Goal: Find contact information: Find contact information

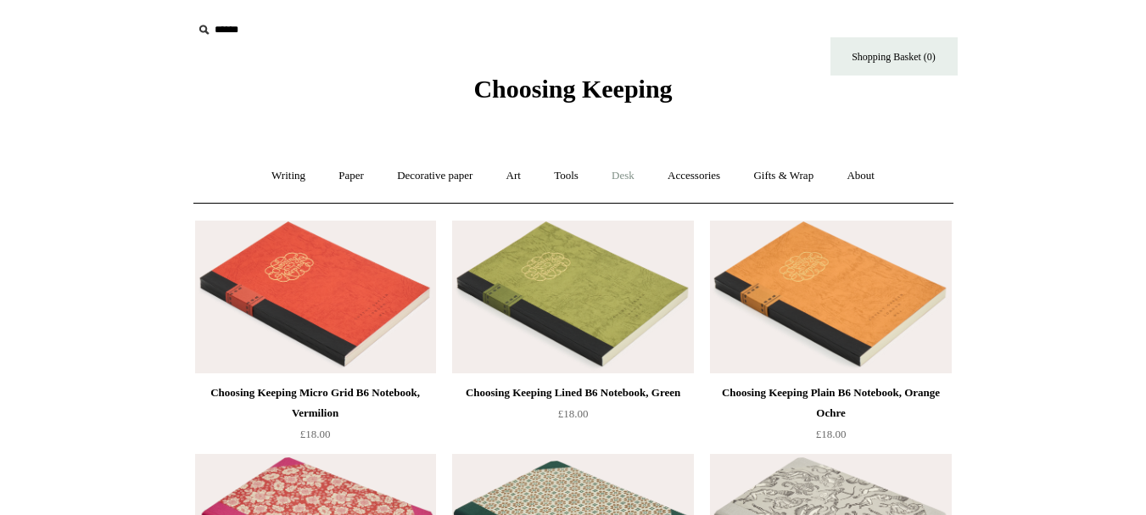
click at [633, 174] on link "Desk +" at bounding box center [622, 176] width 53 height 45
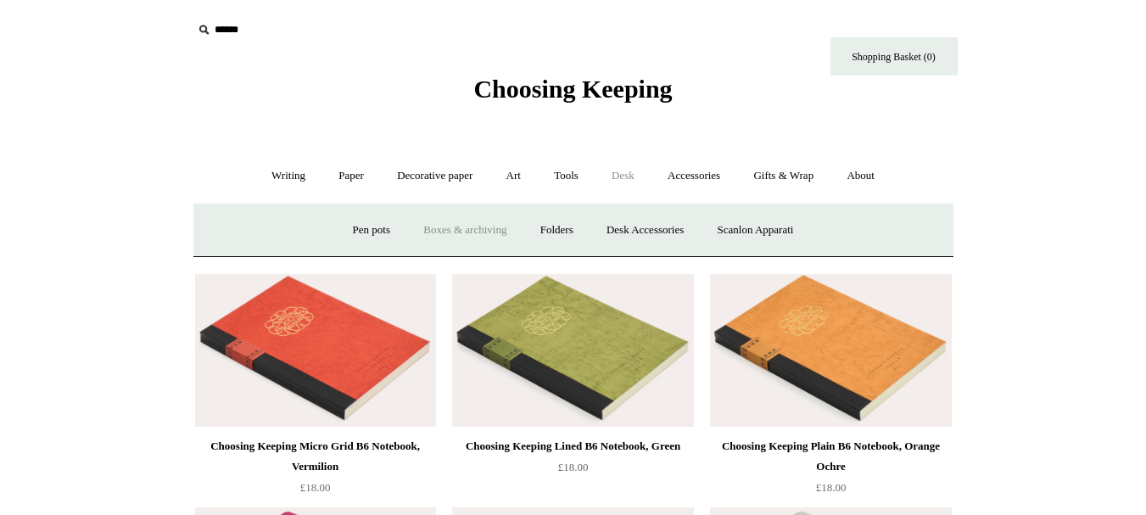
click at [443, 227] on link "Boxes & archiving" at bounding box center [465, 230] width 114 height 45
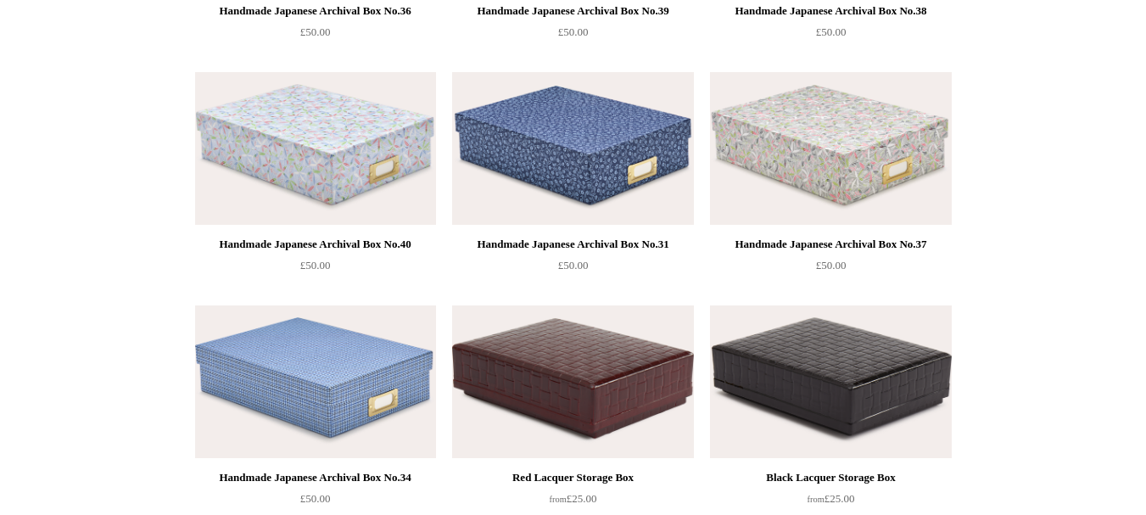
scroll to position [1951, 0]
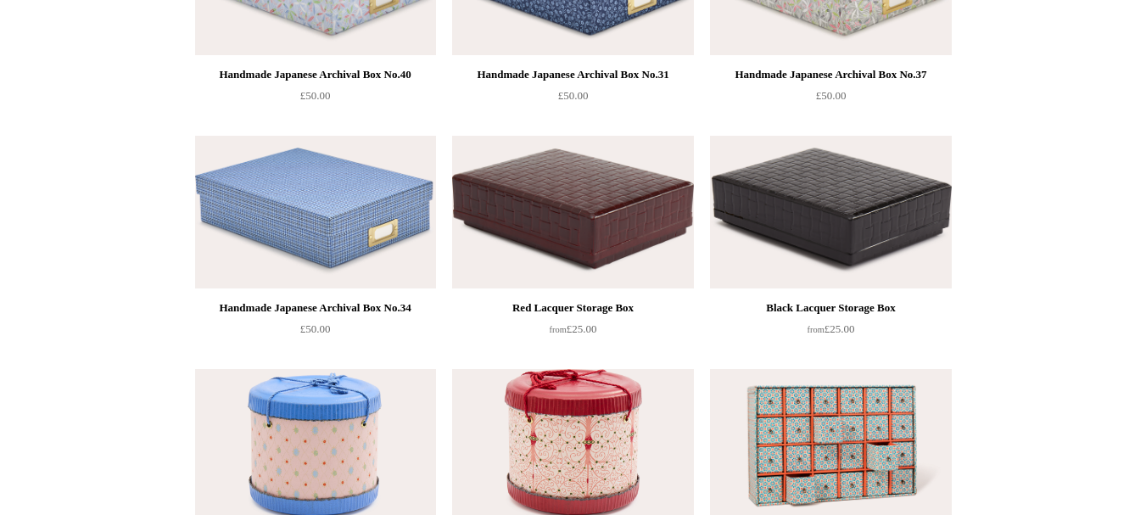
drag, startPoint x: 830, startPoint y: 369, endPoint x: 1123, endPoint y: 228, distance: 325.6
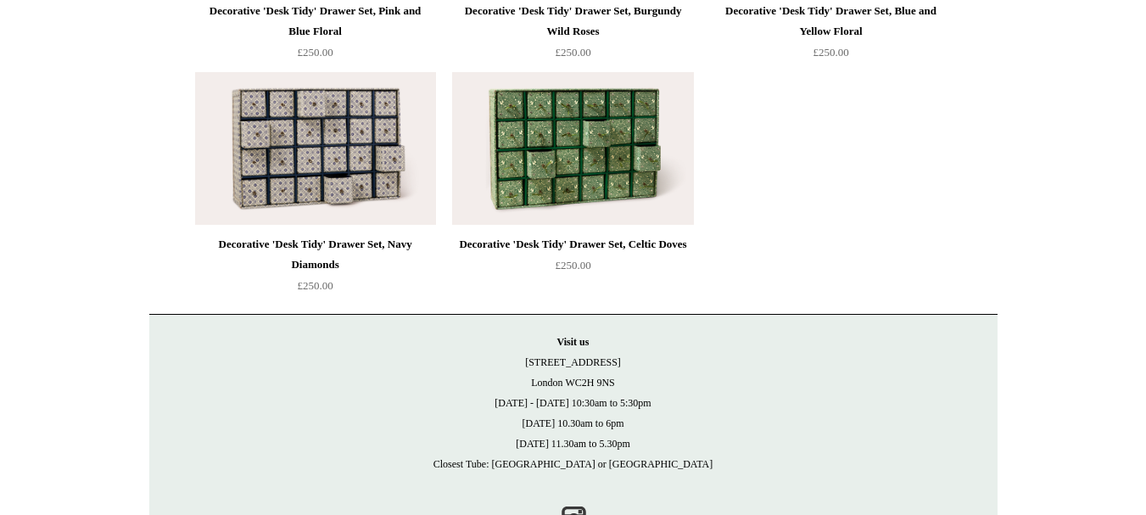
scroll to position [0, 0]
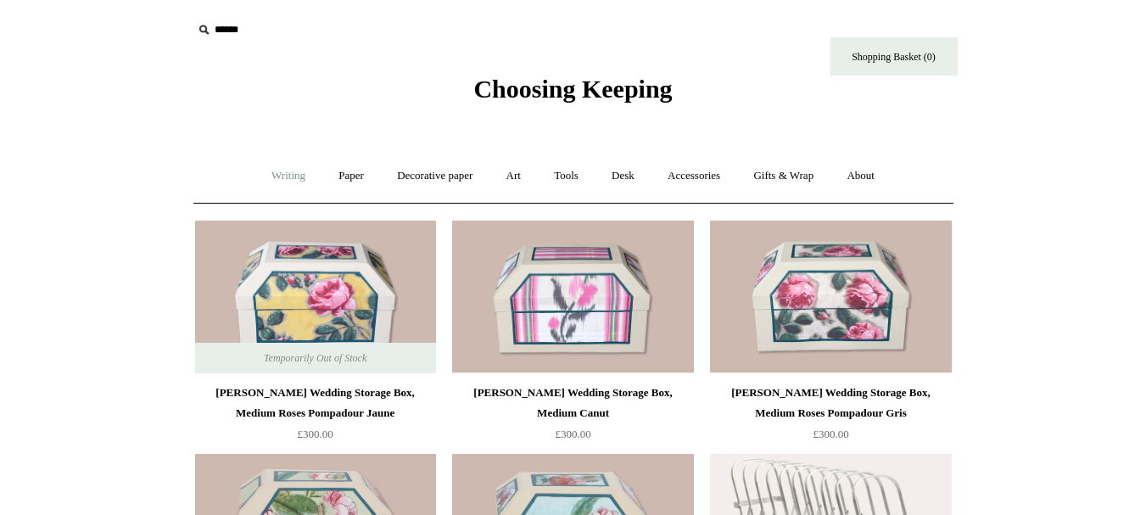
click at [277, 174] on link "Writing +" at bounding box center [288, 176] width 64 height 45
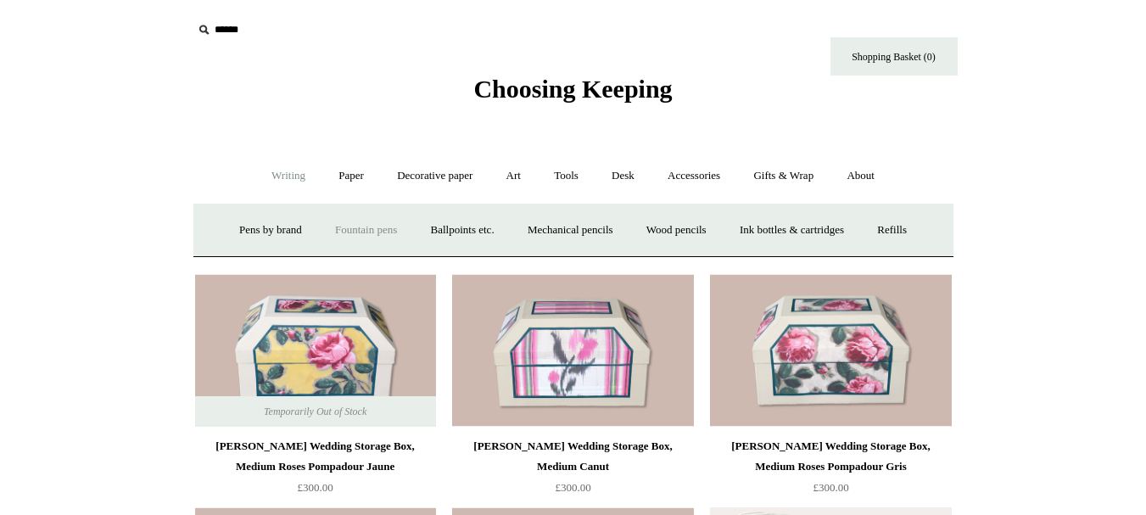
click at [345, 227] on link "Fountain pens +" at bounding box center [366, 230] width 92 height 45
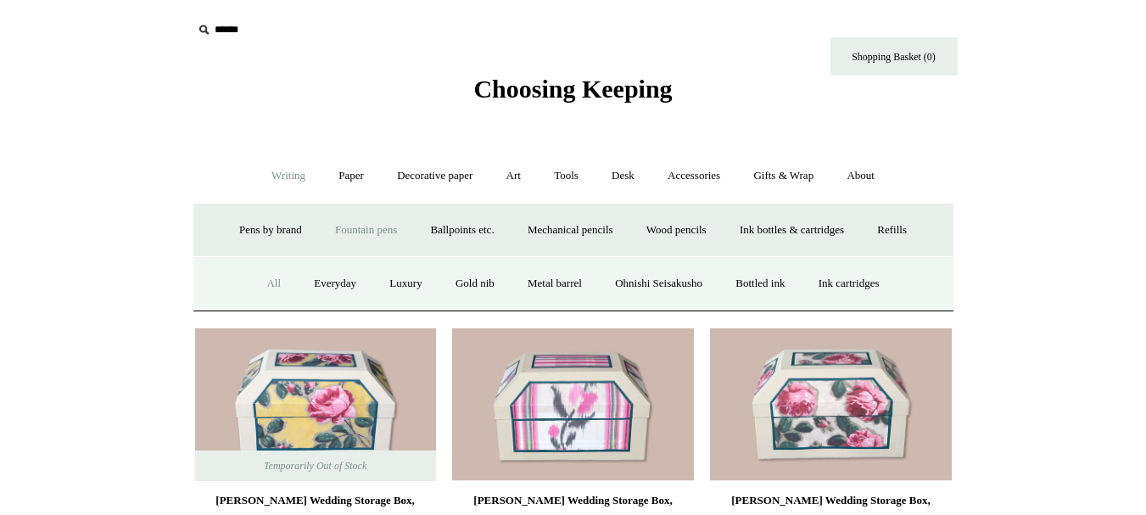
click at [251, 283] on link "All" at bounding box center [273, 283] width 45 height 45
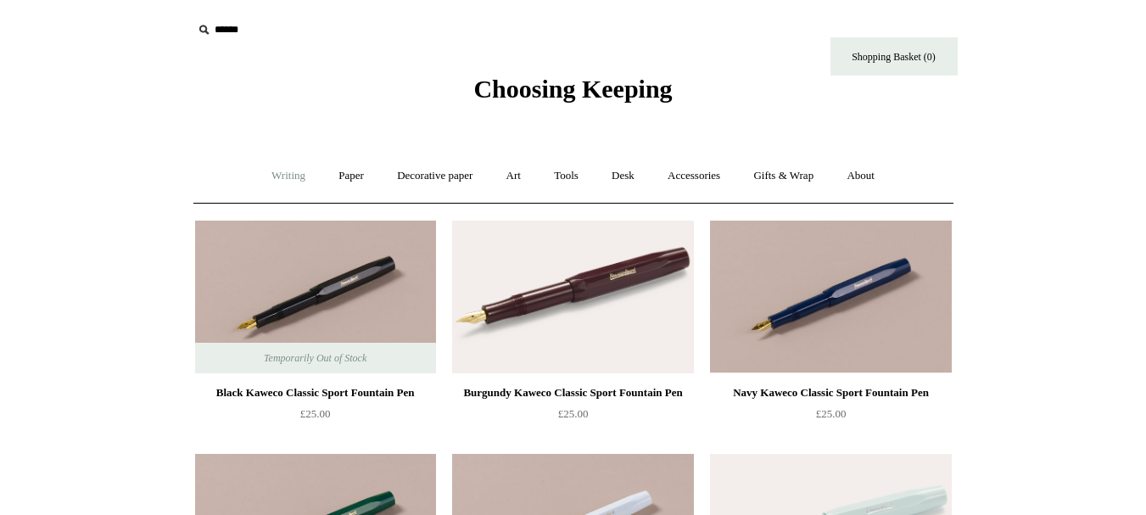
click at [292, 172] on link "Writing +" at bounding box center [288, 176] width 64 height 45
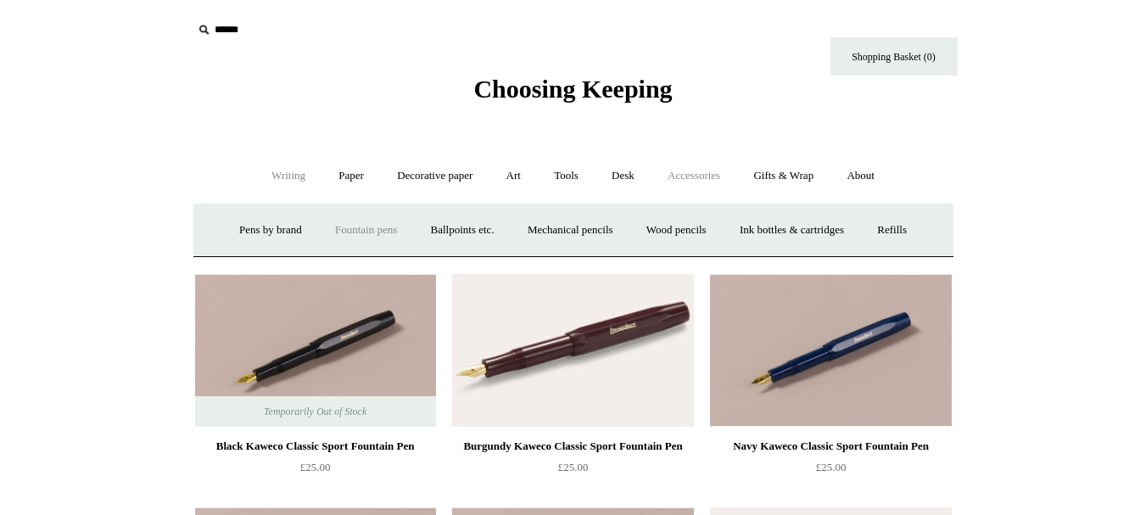
click at [687, 171] on link "Accessories +" at bounding box center [693, 176] width 83 height 45
click at [804, 235] on link "Food Candles" at bounding box center [782, 230] width 92 height 45
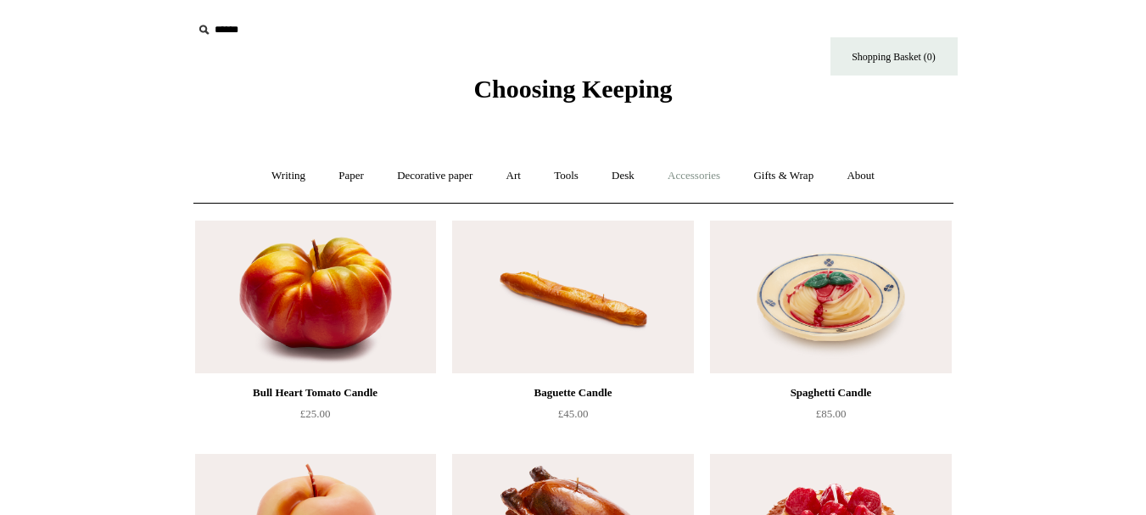
click at [678, 171] on link "Accessories +" at bounding box center [693, 176] width 83 height 45
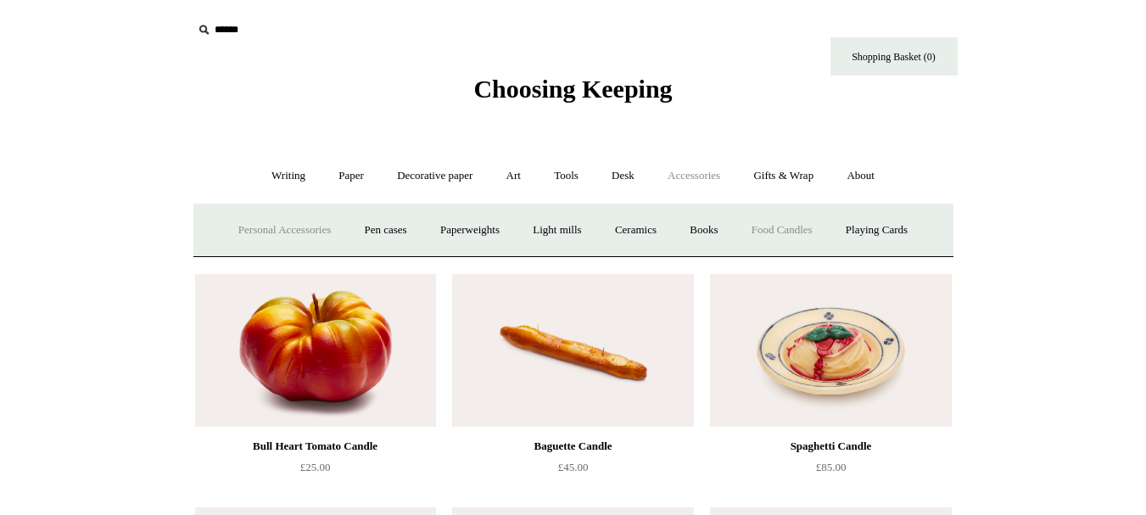
click at [274, 238] on link "Personal Accessories +" at bounding box center [284, 230] width 123 height 45
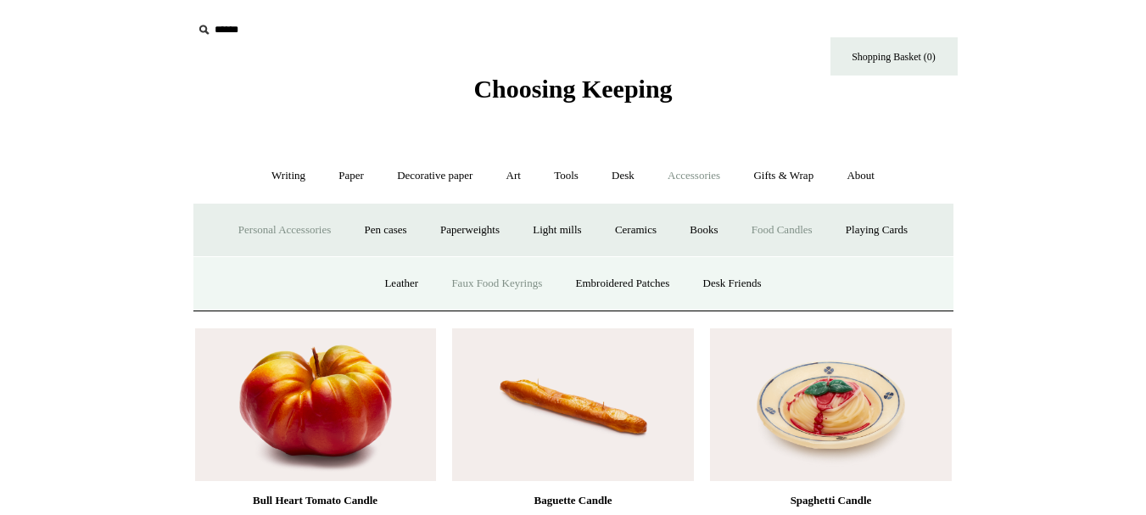
click at [508, 290] on link "Faux Food Keyrings" at bounding box center [496, 283] width 121 height 45
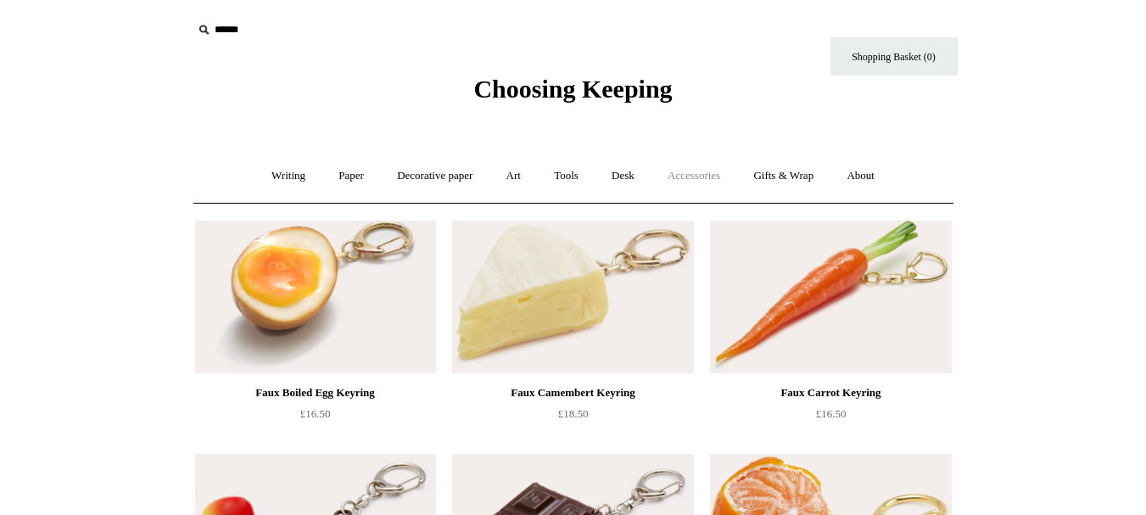
click at [699, 177] on link "Accessories +" at bounding box center [693, 176] width 83 height 45
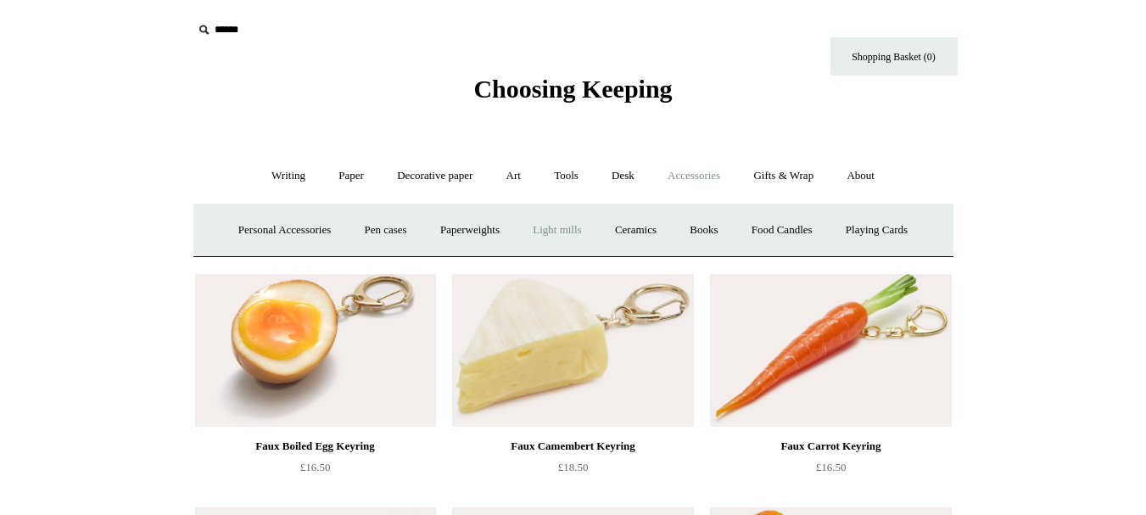
click at [556, 230] on link "Light mills" at bounding box center [557, 230] width 79 height 45
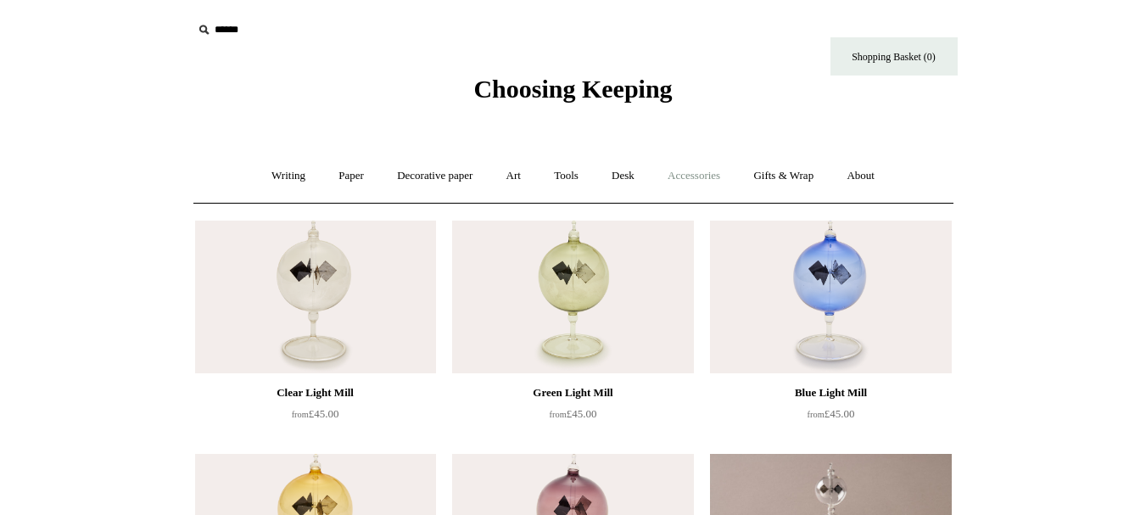
click at [736, 169] on link "Accessories +" at bounding box center [693, 176] width 83 height 45
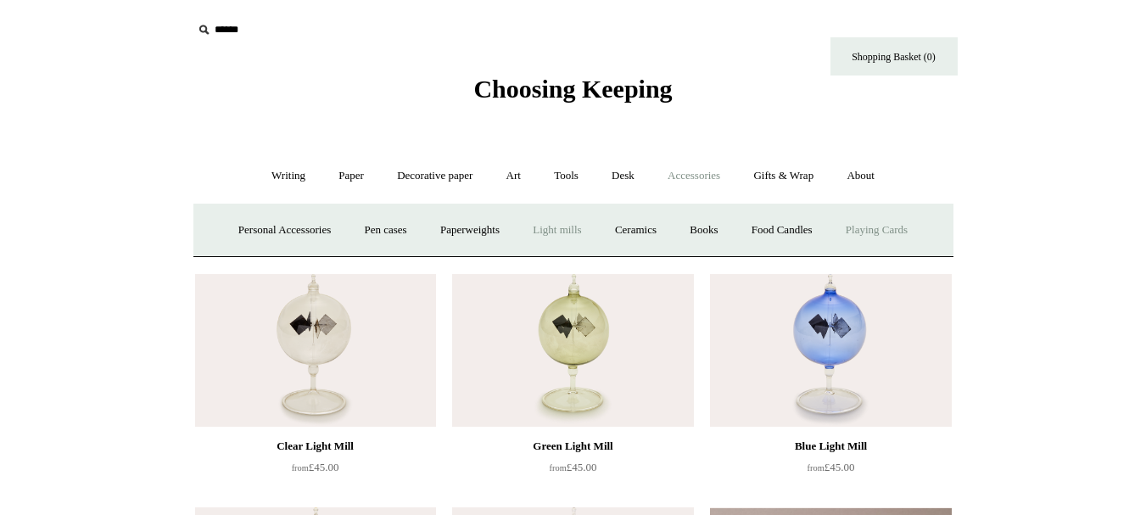
click at [922, 230] on link "Playing Cards" at bounding box center [877, 230] width 92 height 45
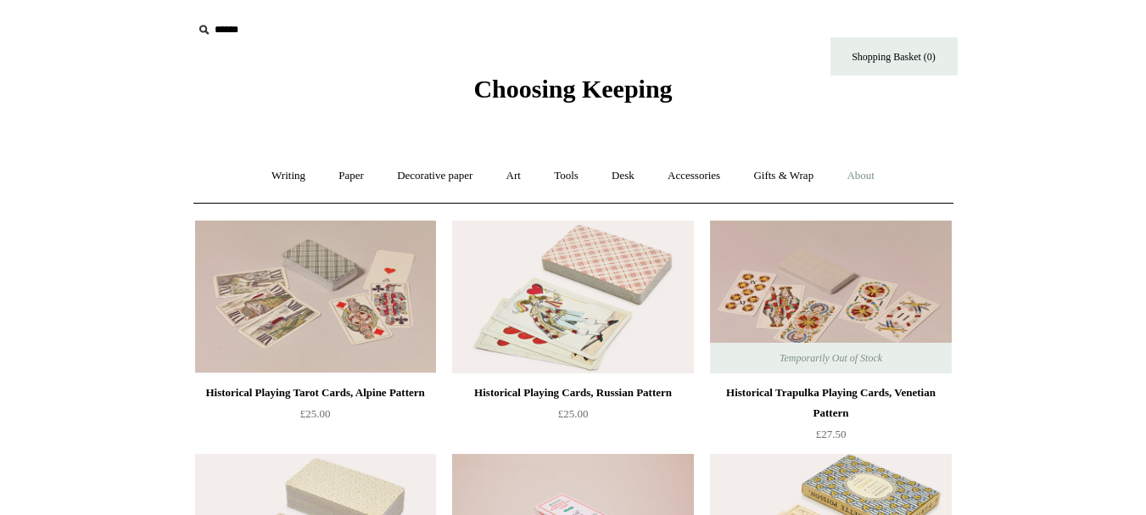
click at [860, 168] on link "About +" at bounding box center [861, 176] width 59 height 45
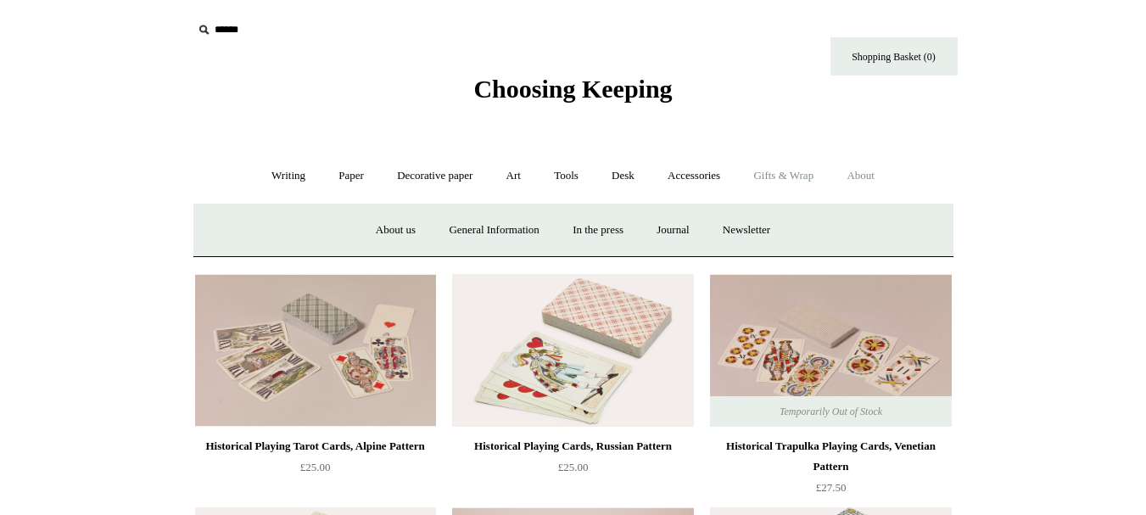
click at [825, 176] on link "Gifts & Wrap +" at bounding box center [783, 176] width 91 height 45
click at [760, 228] on link "Stickers" at bounding box center [750, 230] width 66 height 45
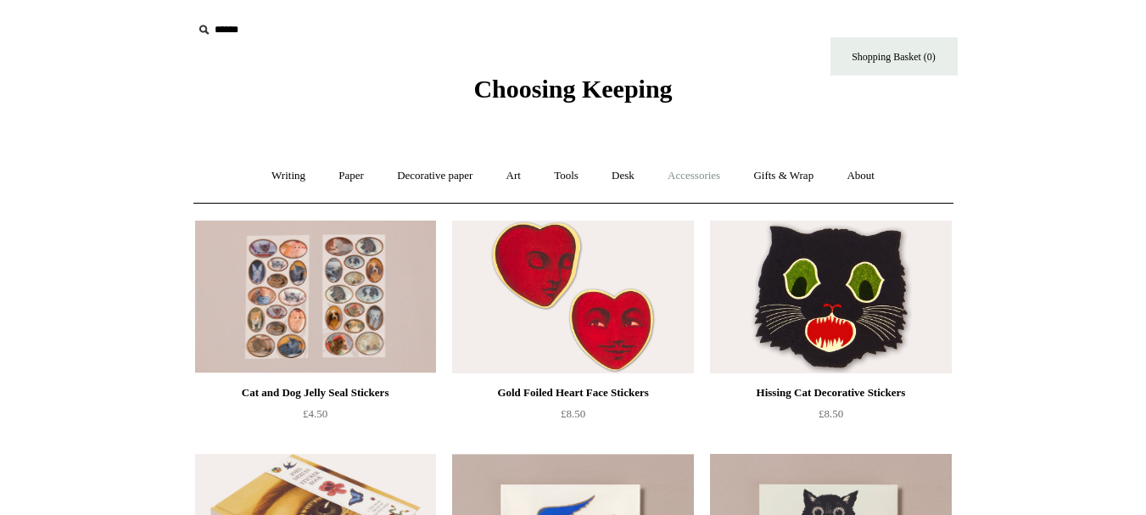
click at [678, 175] on link "Accessories +" at bounding box center [693, 176] width 83 height 45
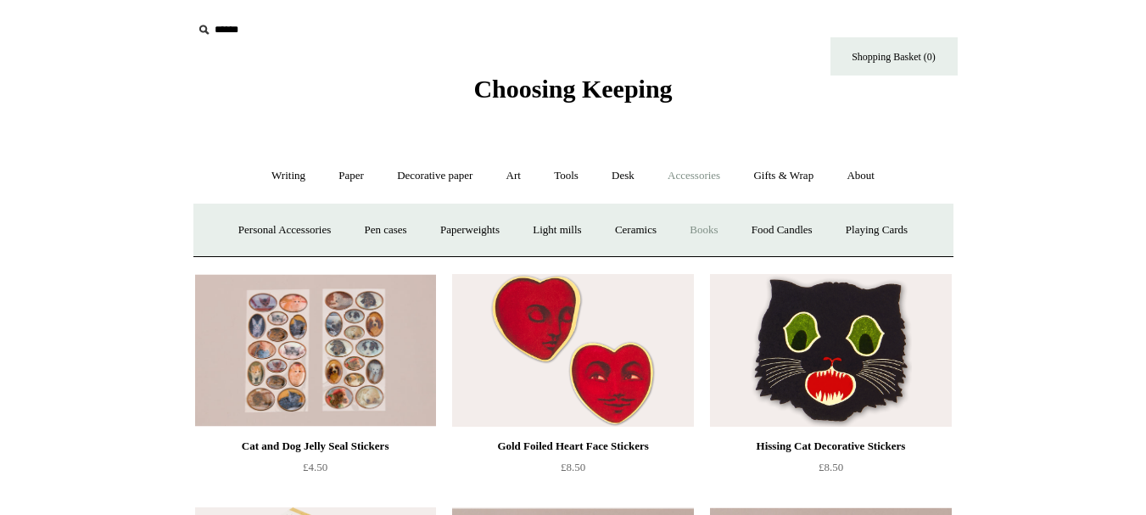
click at [716, 227] on link "Books" at bounding box center [704, 230] width 59 height 45
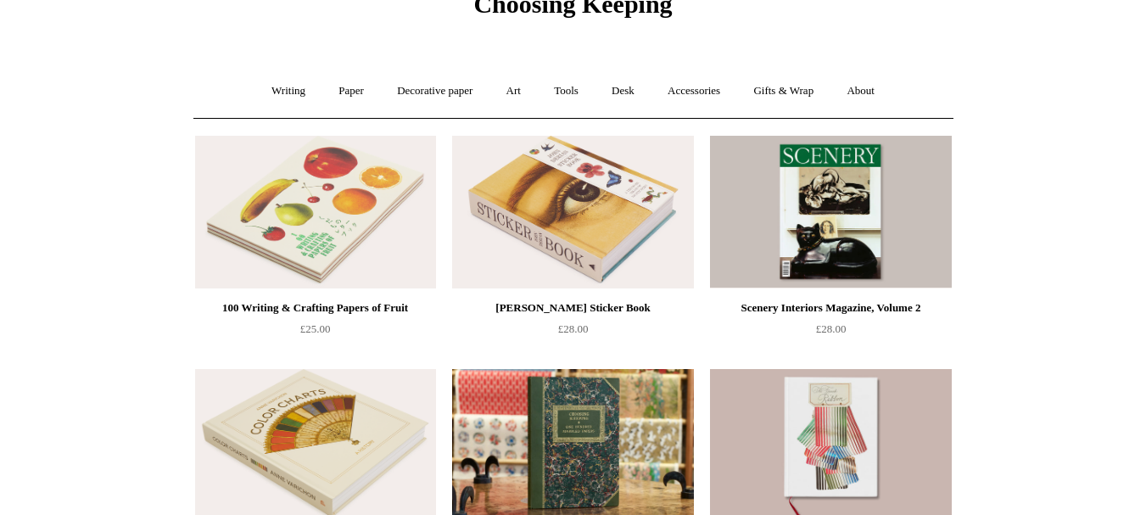
scroll to position [255, 0]
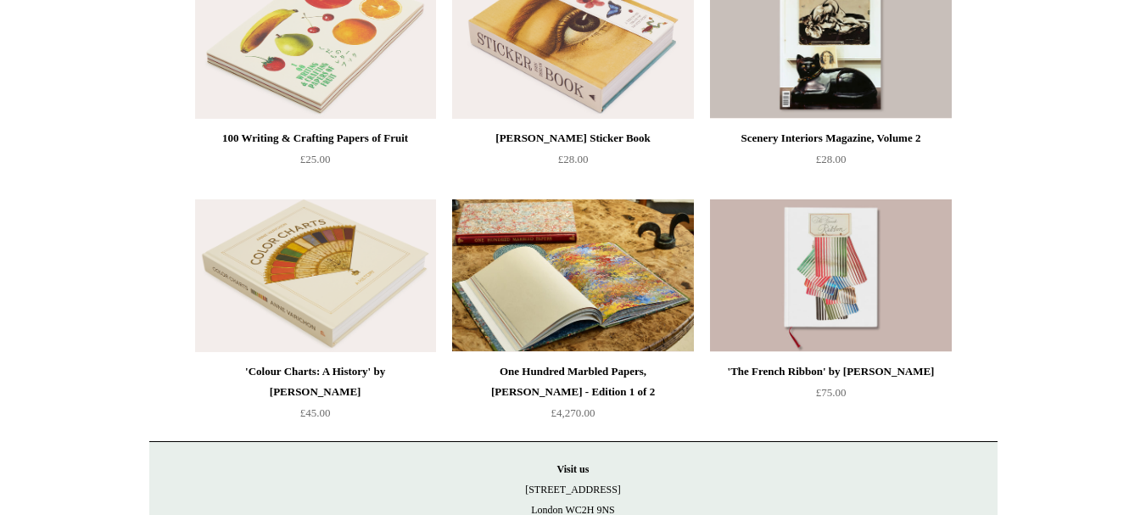
click at [624, 303] on img at bounding box center [572, 275] width 241 height 153
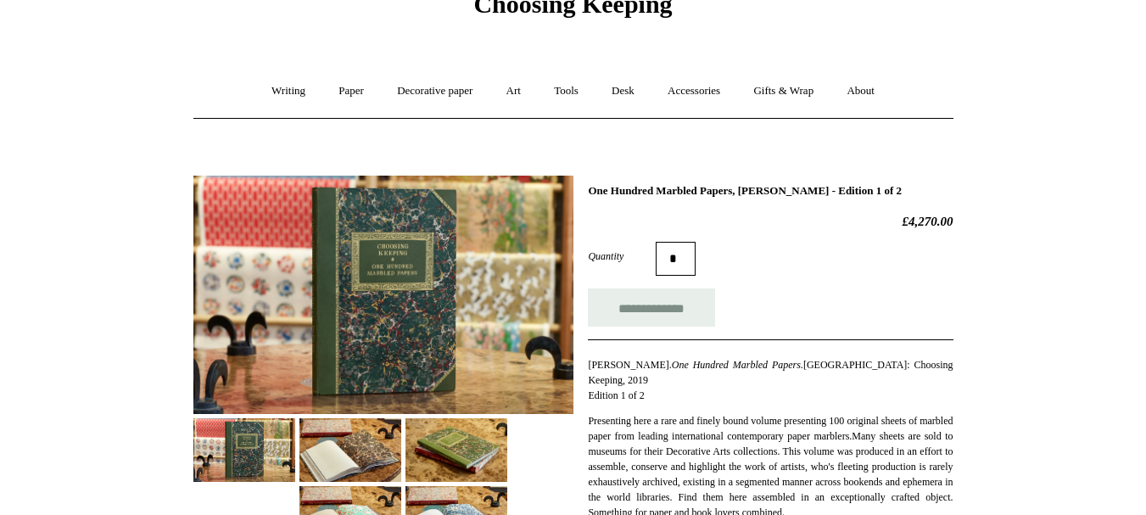
scroll to position [170, 0]
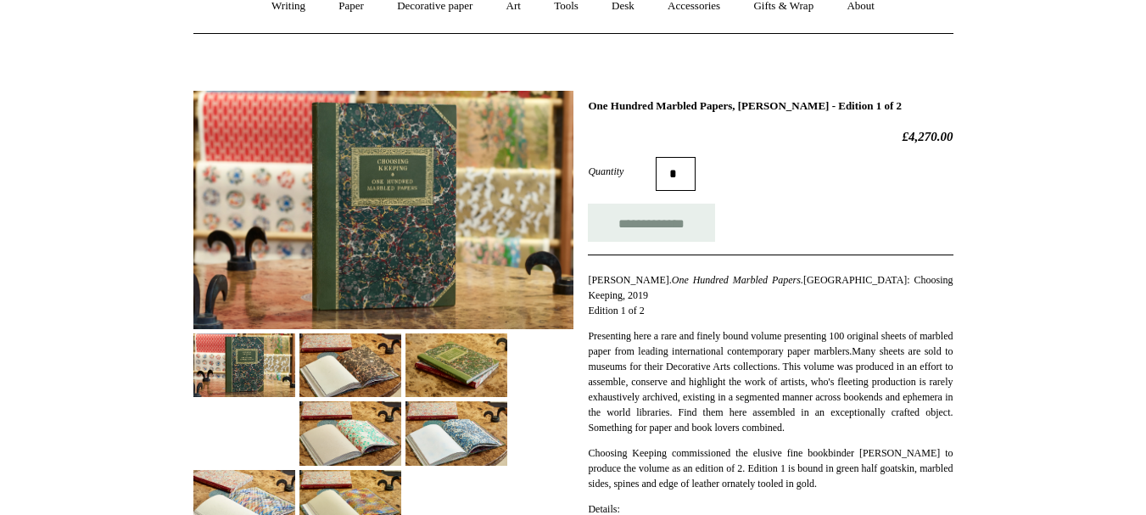
click at [339, 426] on img at bounding box center [351, 433] width 102 height 64
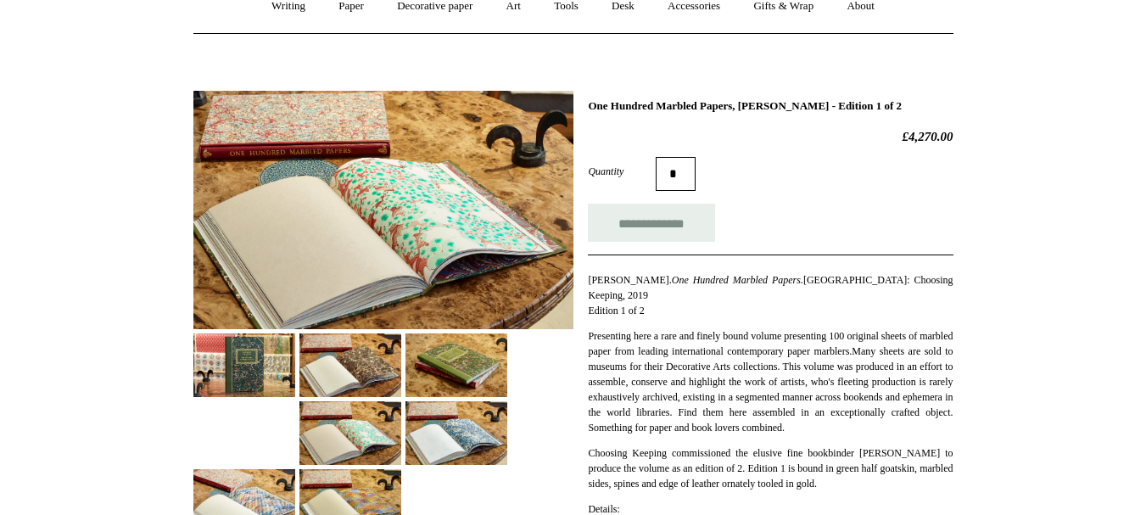
click at [413, 433] on img at bounding box center [457, 433] width 102 height 64
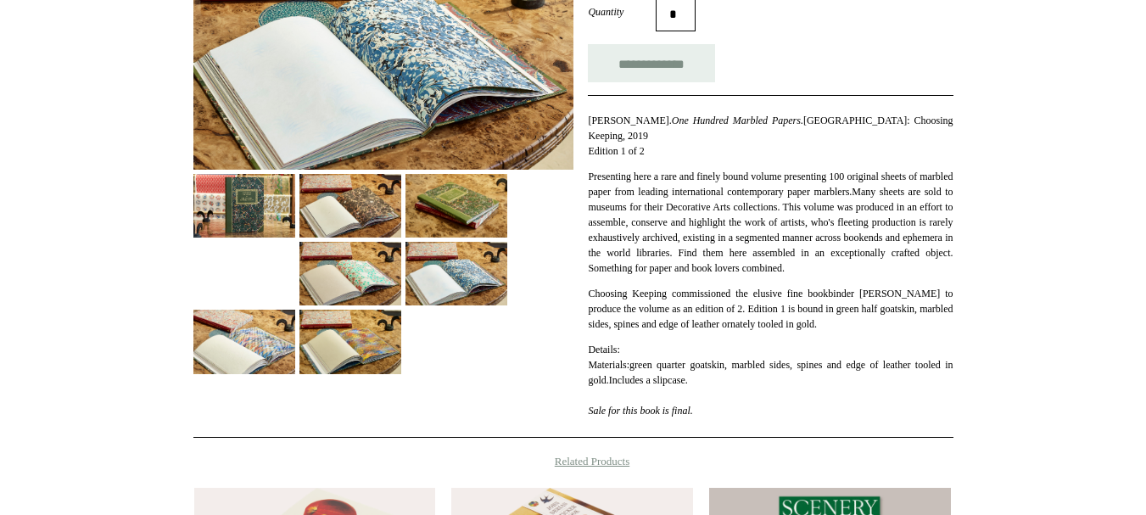
scroll to position [339, 0]
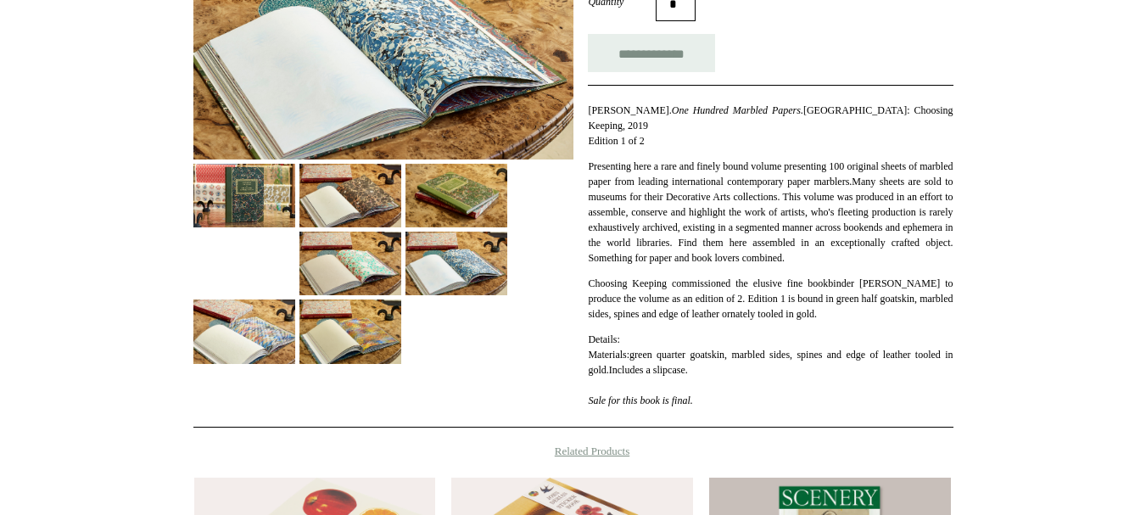
click at [339, 368] on div "One Hundred Marbled Papers, [PERSON_NAME] - Edition 1 of 2 £4,270.00 Quantity *" at bounding box center [573, 168] width 760 height 520
click at [344, 345] on img at bounding box center [351, 332] width 102 height 64
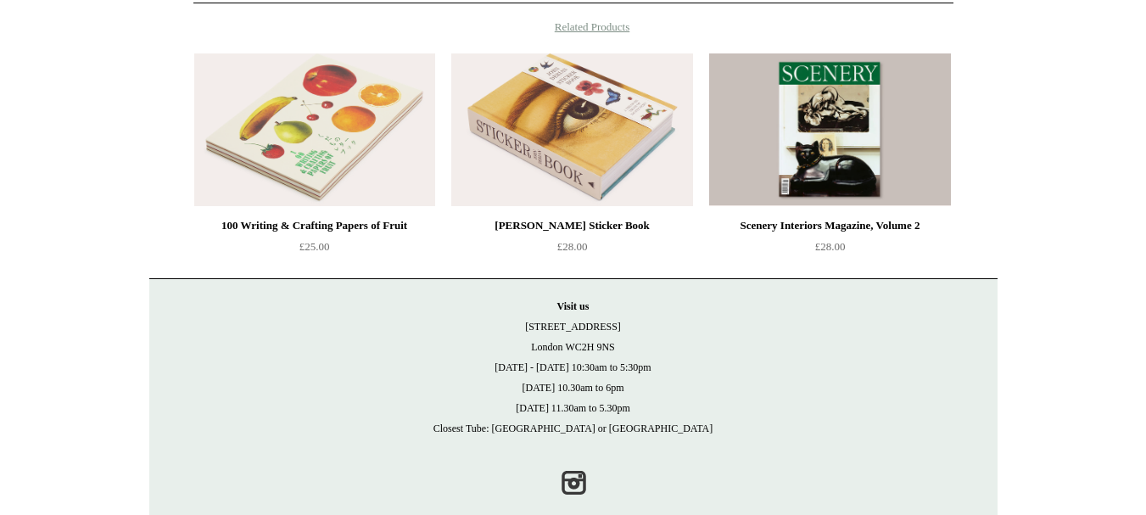
scroll to position [793, 0]
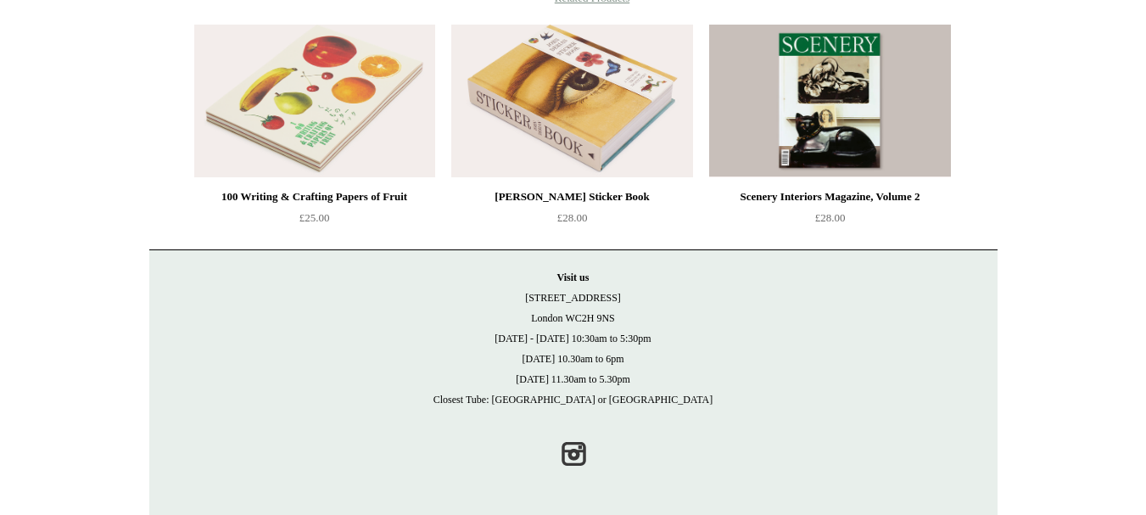
drag, startPoint x: 579, startPoint y: 315, endPoint x: 539, endPoint y: 295, distance: 44.4
click at [539, 295] on p "Visit [GEOGRAPHIC_DATA][STREET_ADDRESS] [DATE] - [DATE] 10:30am to 5:30pm [DATE…" at bounding box center [573, 338] width 815 height 143
copy p "[STREET_ADDRESS]"
